Goal: Complete application form: Complete application form

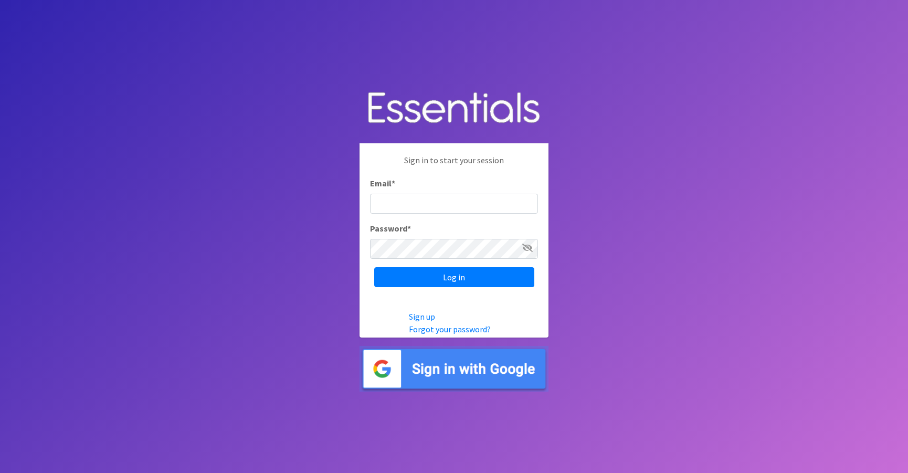
click at [438, 203] on input "Email *" at bounding box center [454, 204] width 168 height 20
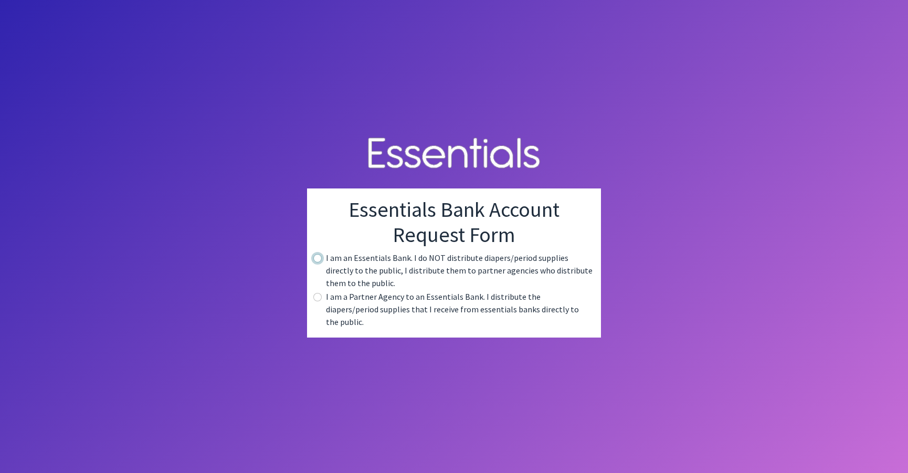
click at [317, 262] on input "radio" at bounding box center [317, 258] width 8 height 8
radio input "true"
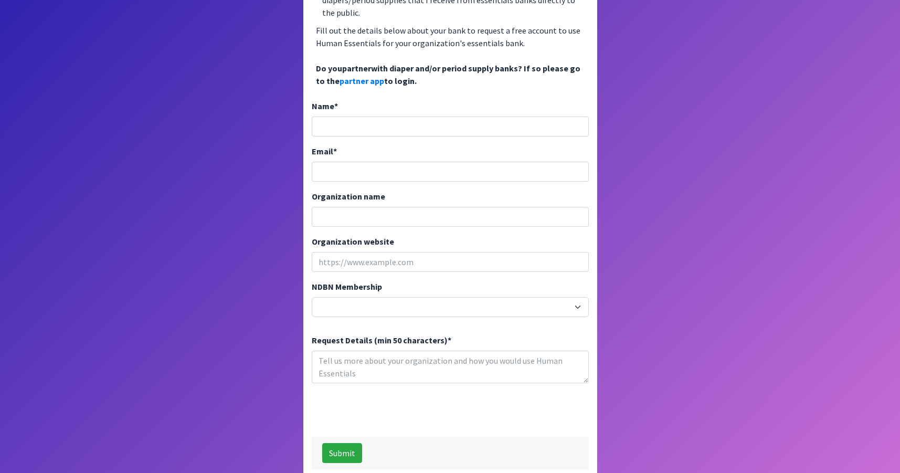
scroll to position [183, 0]
click at [372, 298] on select "20040 - (914) Cares 12001 - A Baby Center 19003 - A Precious Child 21047 - AIO …" at bounding box center [450, 307] width 277 height 20
click at [245, 288] on body "Essentials Bank Account Request Form I am an Essentials Bank. I do NOT distribu…" at bounding box center [450, 145] width 900 height 656
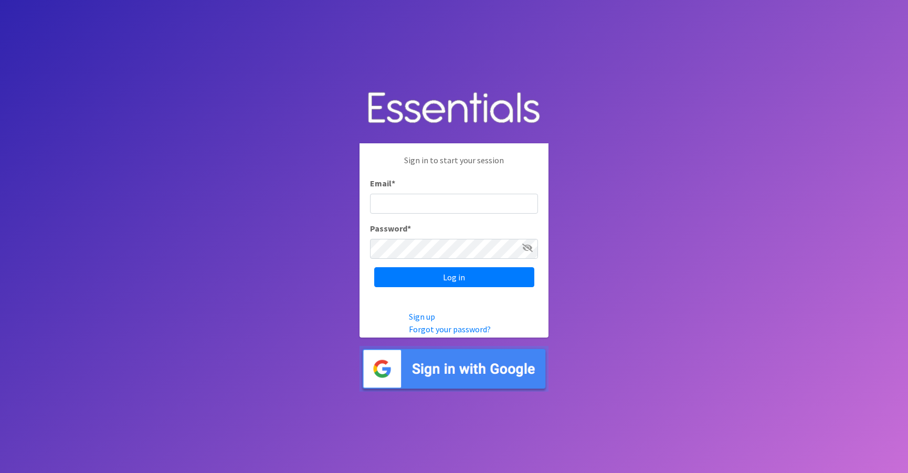
click at [431, 373] on img at bounding box center [454, 369] width 189 height 46
click at [403, 198] on input "Email *" at bounding box center [454, 204] width 168 height 20
type input "admin@gmail.com"
click at [374, 267] on input "Log in" at bounding box center [454, 277] width 160 height 20
